Goal: Go to known website: Access a specific website the user already knows

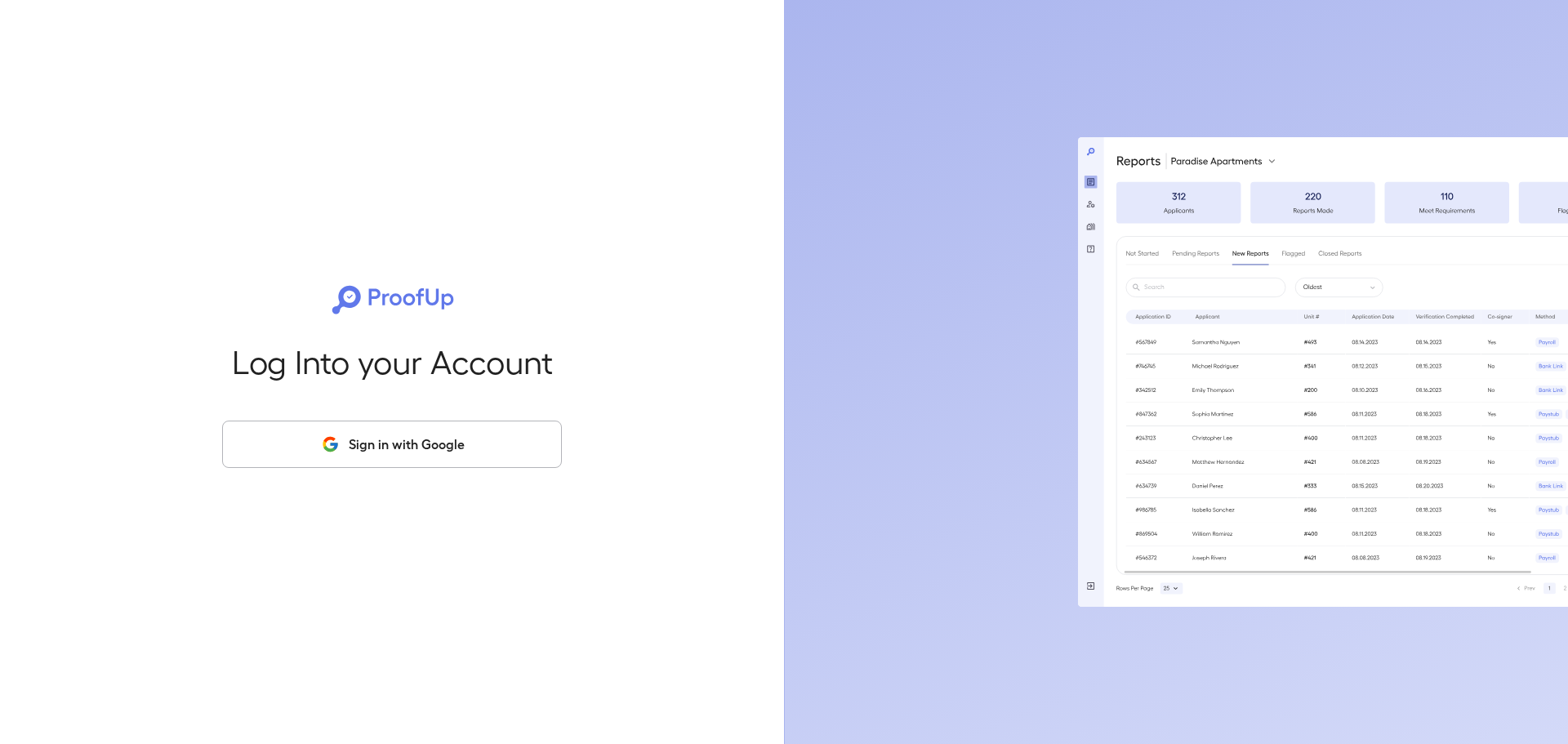
click at [377, 441] on button "Sign in with Google" at bounding box center [392, 444] width 340 height 47
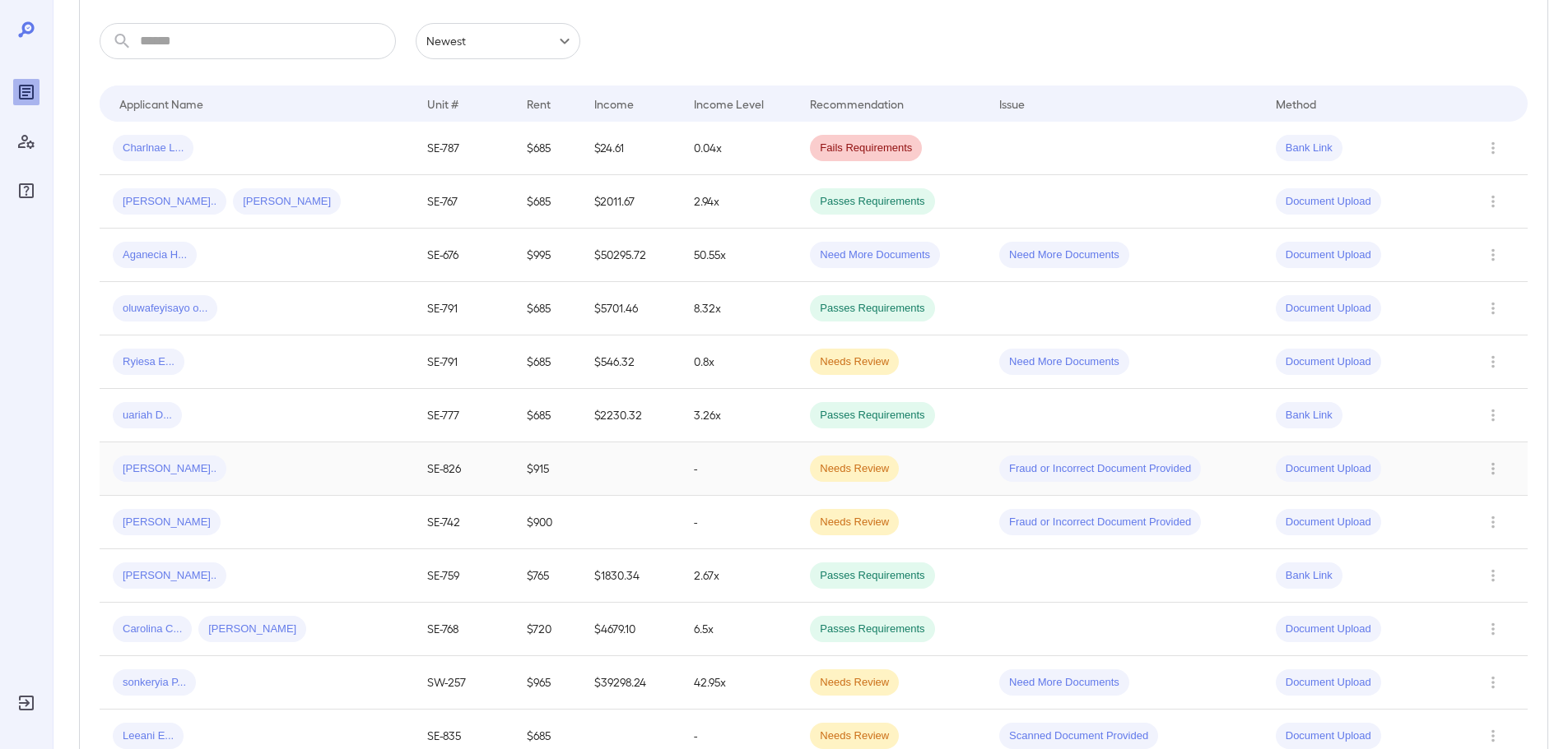
scroll to position [329, 0]
